Goal: Find specific page/section: Find specific page/section

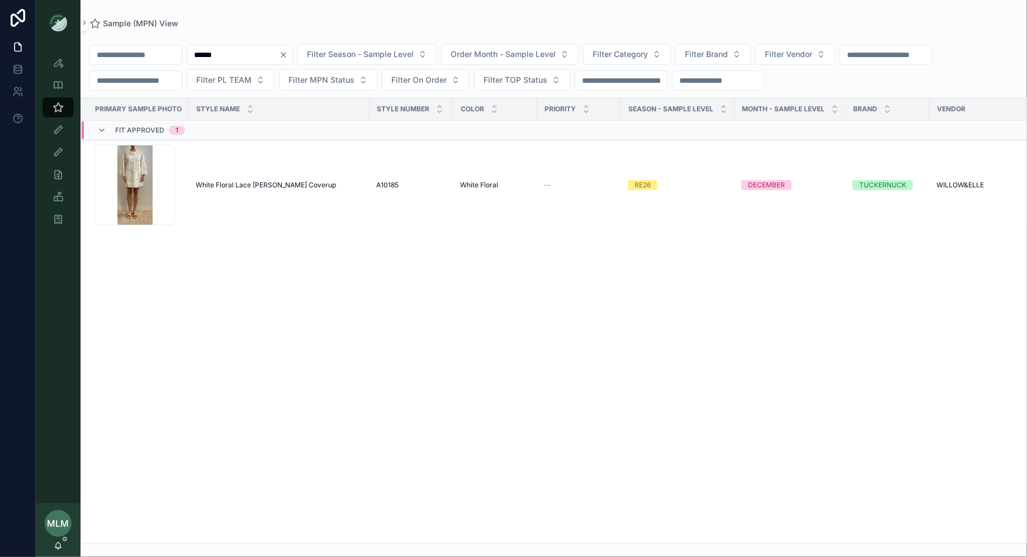
click at [279, 53] on input "******" at bounding box center [233, 55] width 92 height 16
click at [288, 53] on icon "Clear" at bounding box center [283, 54] width 9 height 9
click at [297, 6] on div "Sample (MPN) View Filter Season - Sample Level Order Month - Sample Level Filte…" at bounding box center [553, 271] width 946 height 543
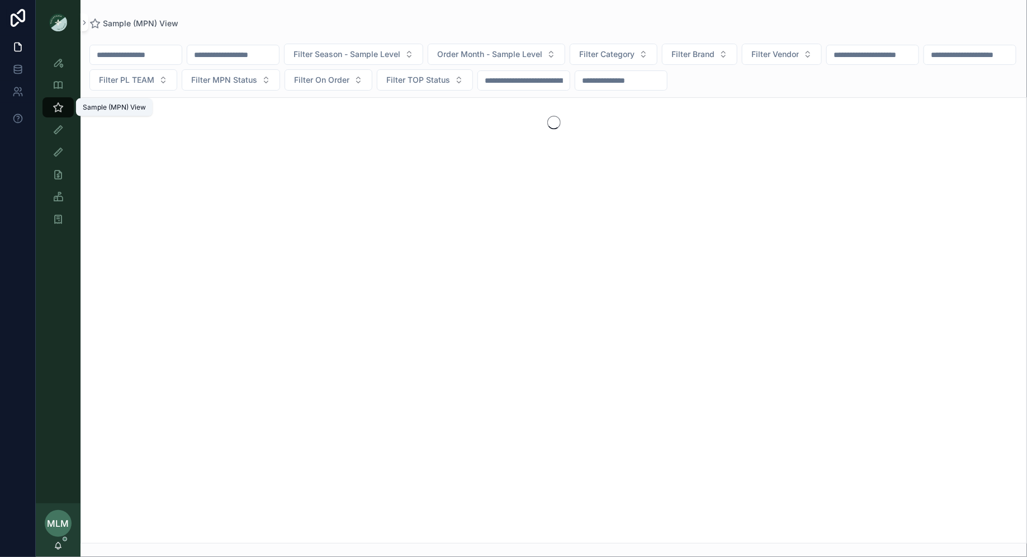
click at [55, 110] on icon "scrollable content" at bounding box center [58, 107] width 11 height 11
